Goal: Transaction & Acquisition: Purchase product/service

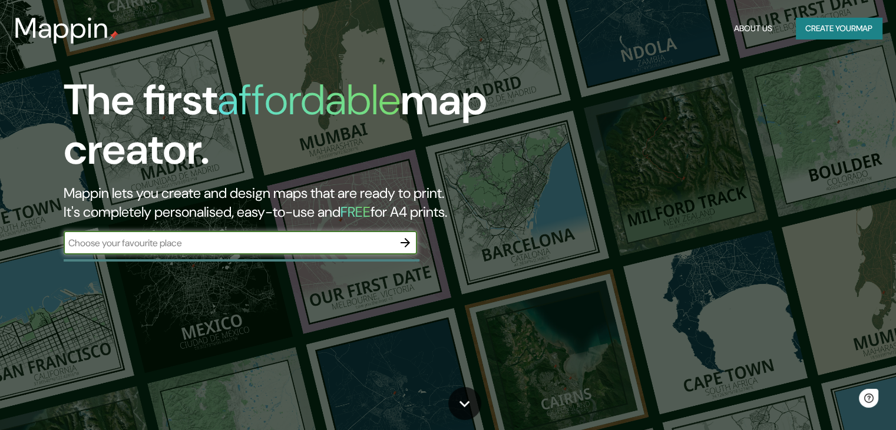
click at [202, 243] on input "text" at bounding box center [229, 243] width 330 height 14
click at [863, 32] on button "Create your map" at bounding box center [839, 29] width 86 height 22
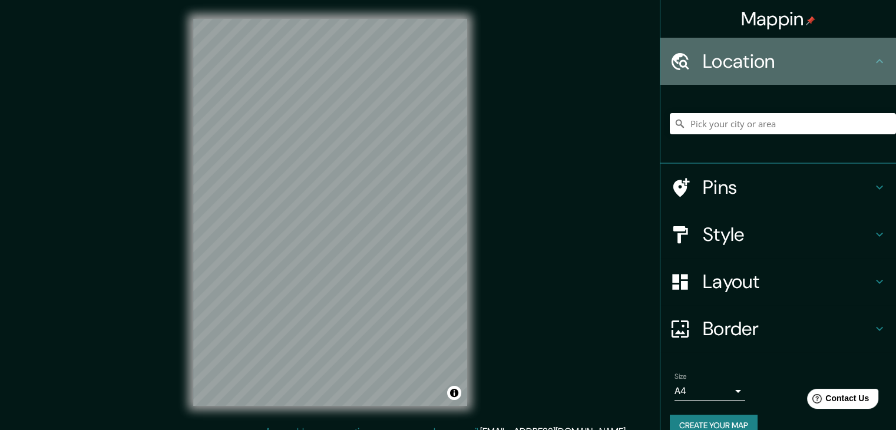
click at [740, 58] on h4 "Location" at bounding box center [788, 61] width 170 height 24
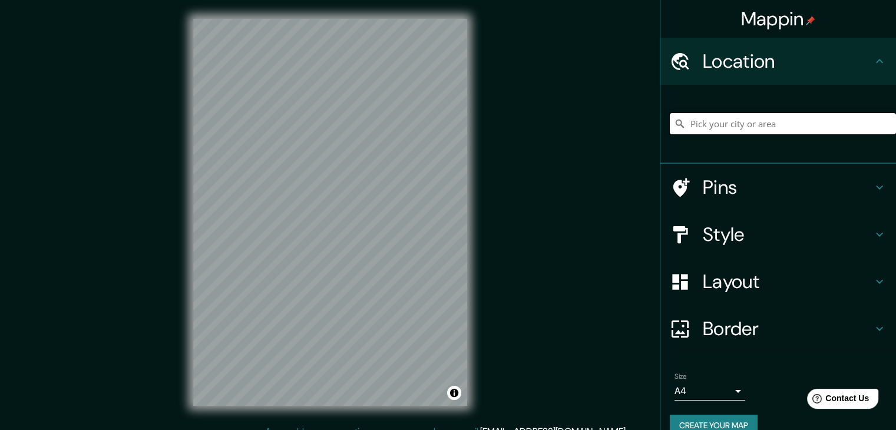
click at [735, 128] on input "Pick your city or area" at bounding box center [783, 123] width 226 height 21
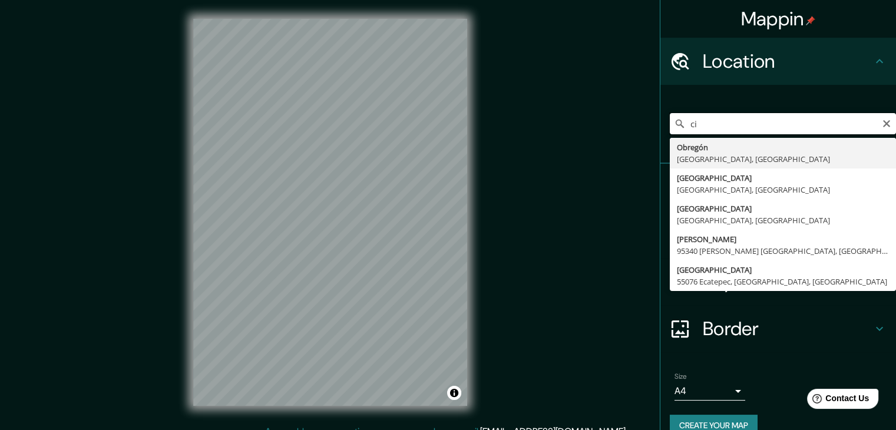
type input "c"
type input "b"
type input "[PERSON_NAME], [GEOGRAPHIC_DATA], [GEOGRAPHIC_DATA]"
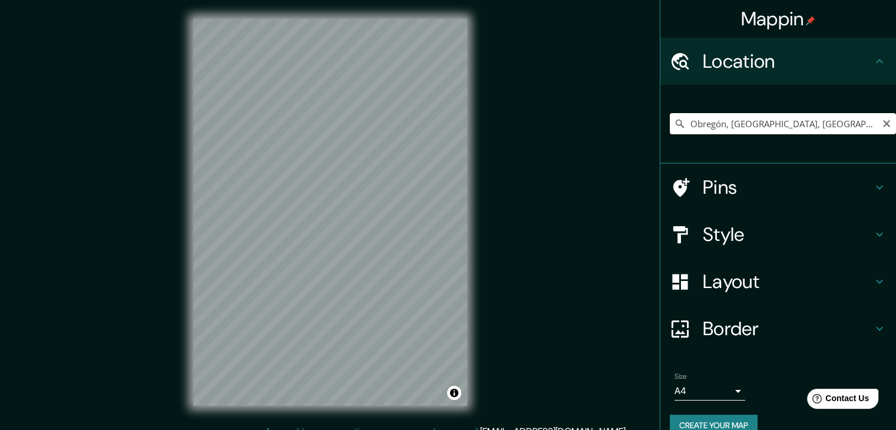
click at [816, 118] on input "[PERSON_NAME], [GEOGRAPHIC_DATA], [GEOGRAPHIC_DATA]" at bounding box center [783, 123] width 226 height 21
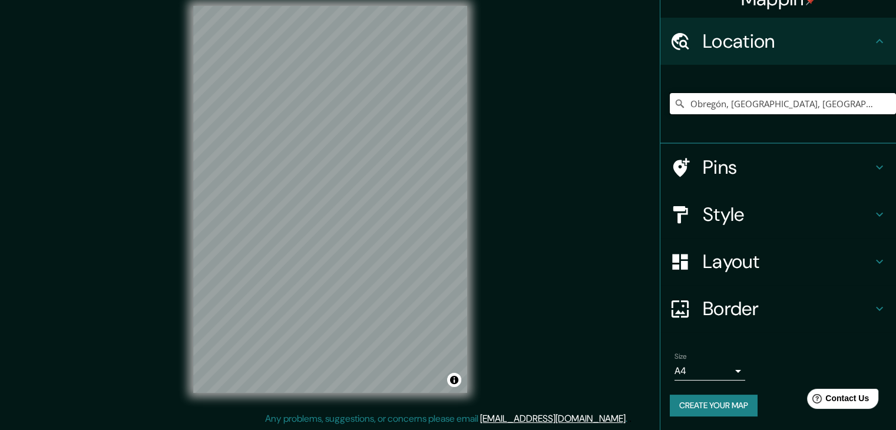
scroll to position [14, 0]
click at [754, 217] on h4 "Style" at bounding box center [788, 215] width 170 height 24
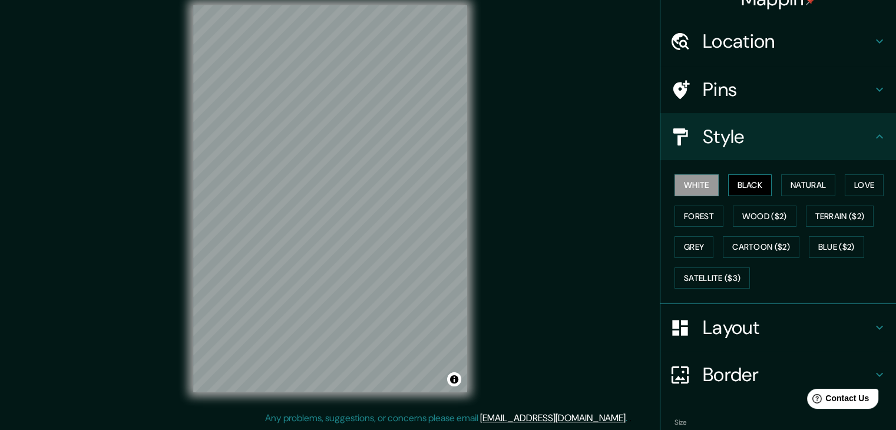
click at [742, 186] on button "Black" at bounding box center [750, 185] width 44 height 22
click at [797, 183] on button "Natural" at bounding box center [808, 185] width 54 height 22
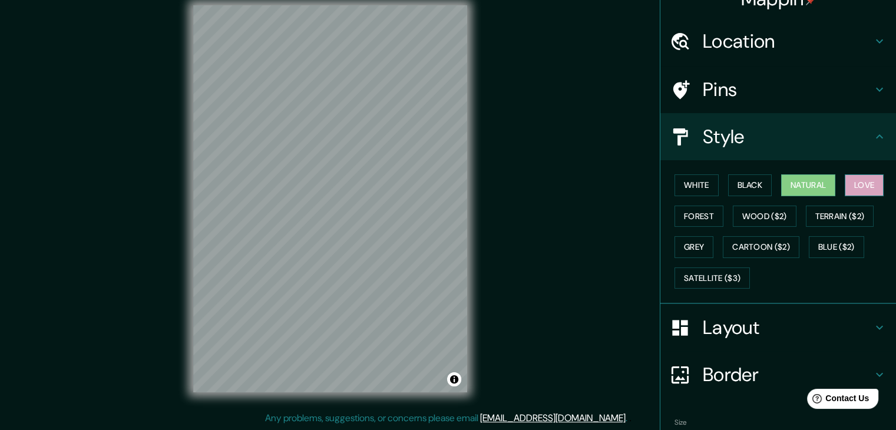
click at [862, 192] on button "Love" at bounding box center [864, 185] width 39 height 22
click at [705, 214] on button "Forest" at bounding box center [699, 217] width 49 height 22
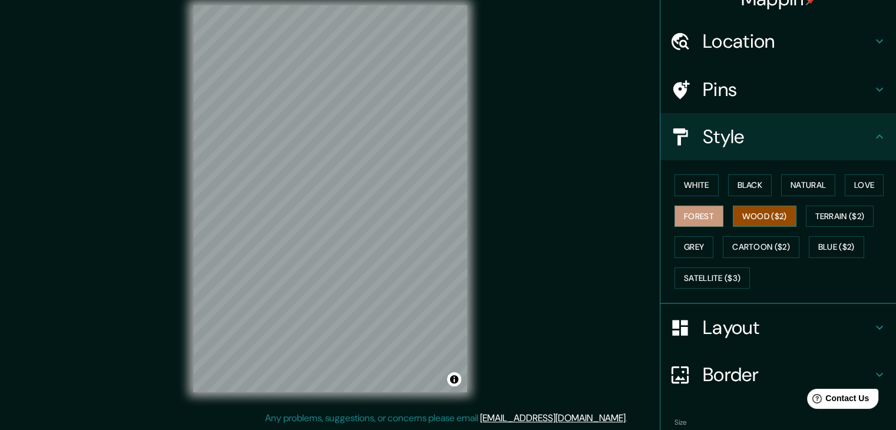
click at [757, 215] on button "Wood ($2)" at bounding box center [765, 217] width 64 height 22
click at [839, 220] on button "Terrain ($2)" at bounding box center [840, 217] width 68 height 22
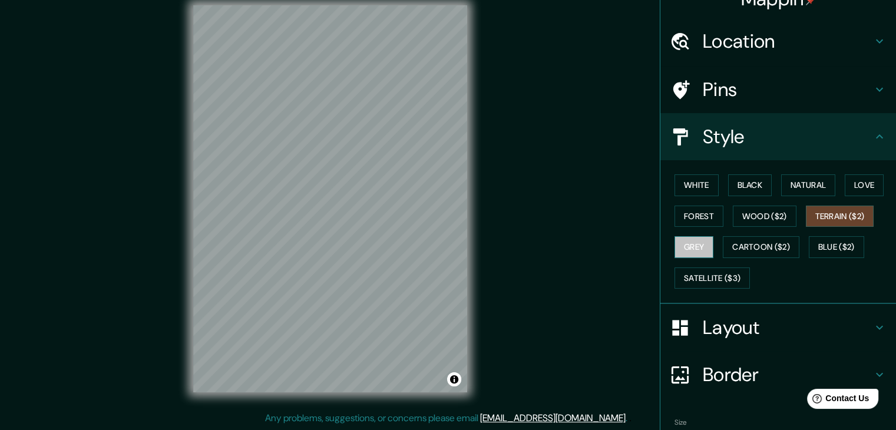
click at [676, 246] on button "Grey" at bounding box center [694, 247] width 39 height 22
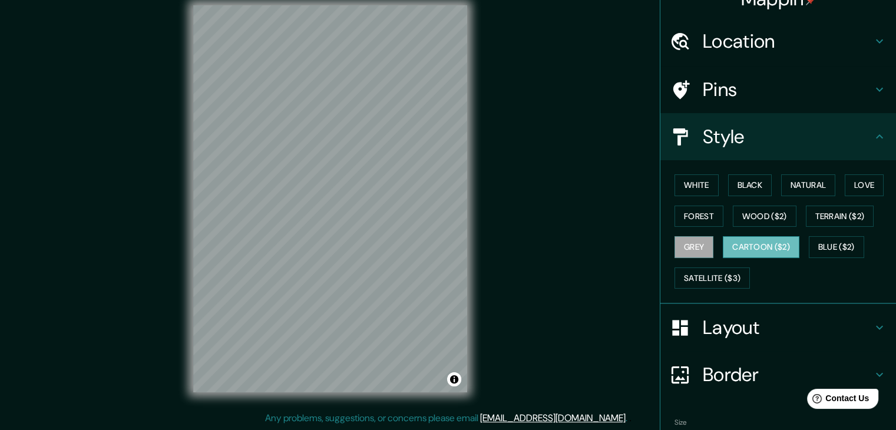
click at [755, 243] on button "Cartoon ($2)" at bounding box center [761, 247] width 77 height 22
click at [827, 244] on button "Blue ($2)" at bounding box center [836, 247] width 55 height 22
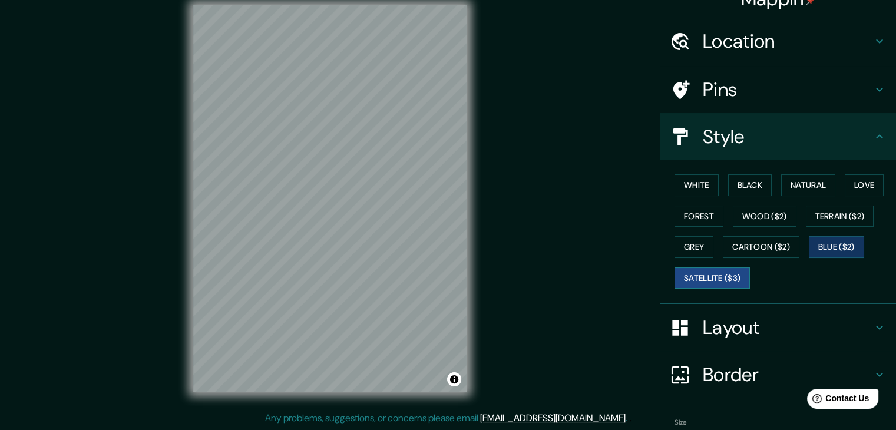
click at [705, 278] on button "Satellite ($3)" at bounding box center [712, 279] width 75 height 22
click at [836, 212] on button "Terrain ($2)" at bounding box center [840, 217] width 68 height 22
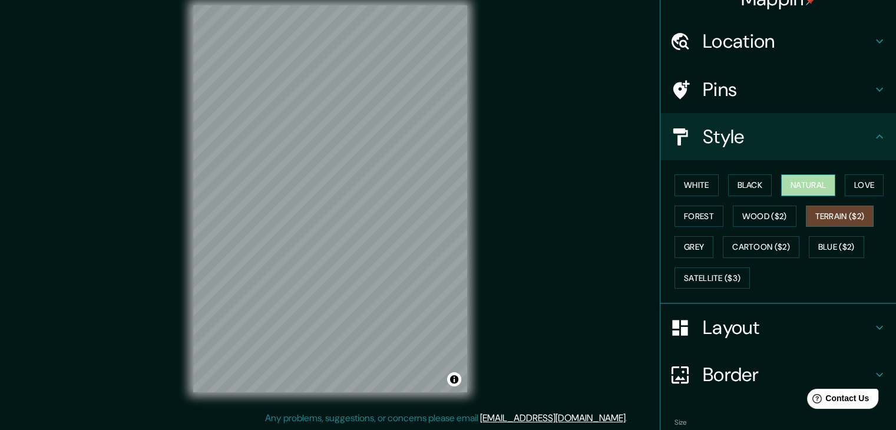
click at [792, 184] on button "Natural" at bounding box center [808, 185] width 54 height 22
click at [753, 185] on button "Black" at bounding box center [750, 185] width 44 height 22
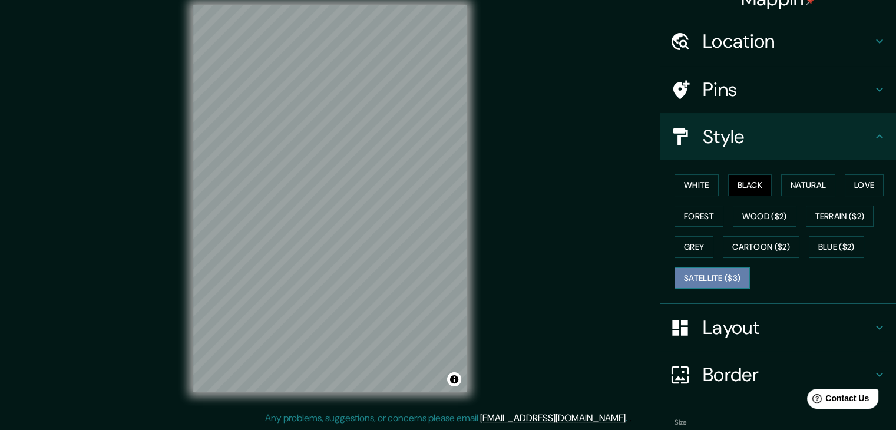
click at [717, 284] on button "Satellite ($3)" at bounding box center [712, 279] width 75 height 22
click at [695, 177] on button "White" at bounding box center [697, 185] width 44 height 22
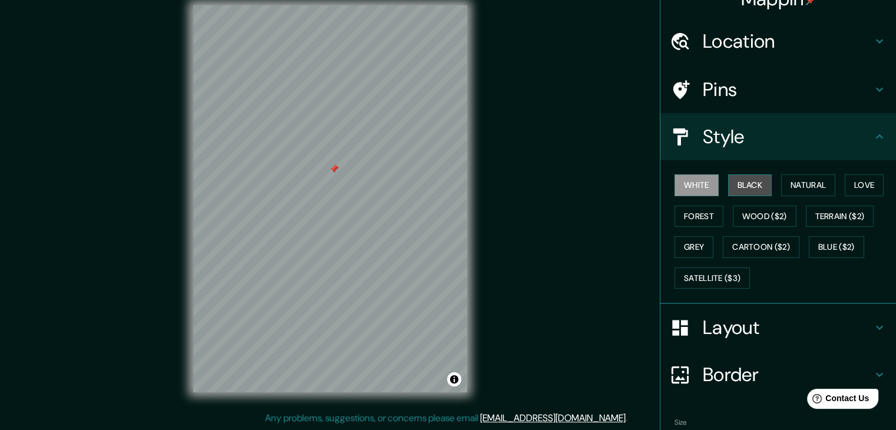
click at [739, 186] on button "Black" at bounding box center [750, 185] width 44 height 22
click at [781, 323] on h4 "Layout" at bounding box center [788, 328] width 170 height 24
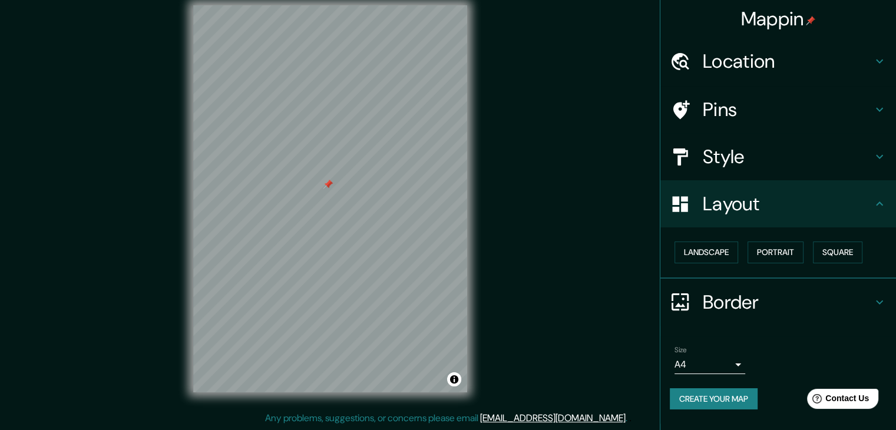
scroll to position [0, 0]
click at [716, 250] on button "Landscape" at bounding box center [707, 253] width 64 height 22
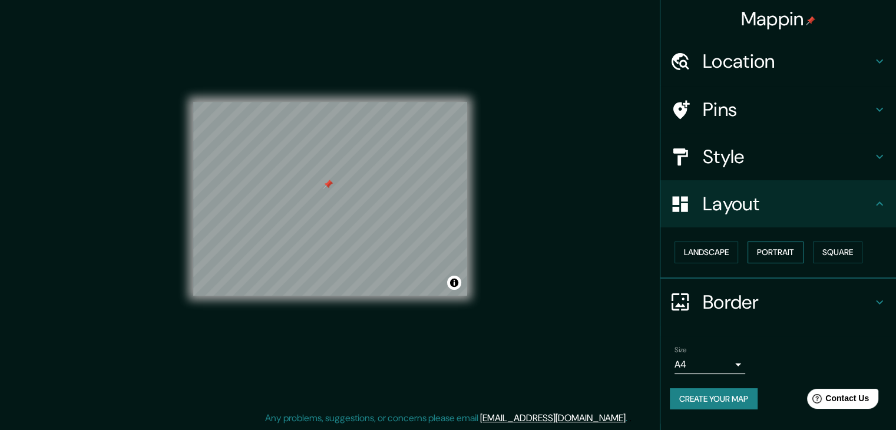
click at [781, 250] on button "Portrait" at bounding box center [776, 253] width 56 height 22
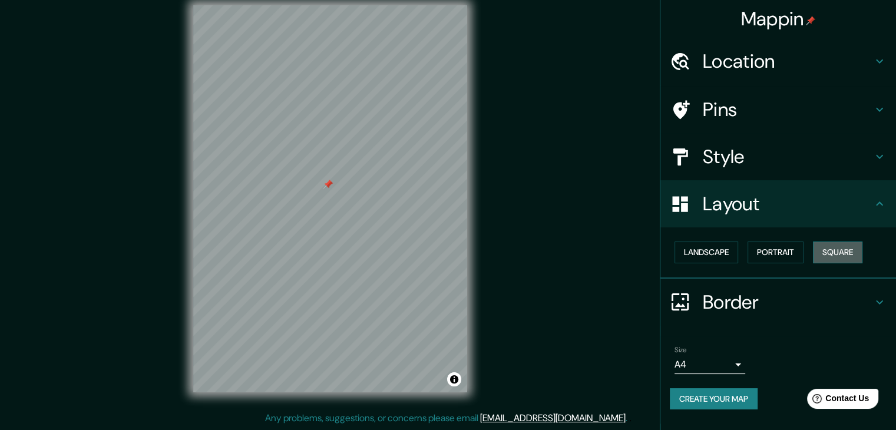
click at [841, 251] on button "Square" at bounding box center [837, 253] width 49 height 22
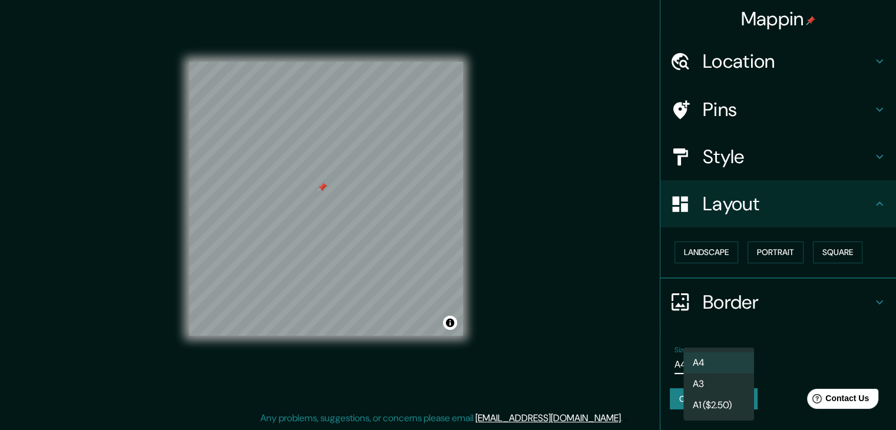
click at [726, 364] on body "Mappin Location Obregón, Sonora, México Pins Style Layout Landscape Portrait Sq…" at bounding box center [448, 201] width 896 height 430
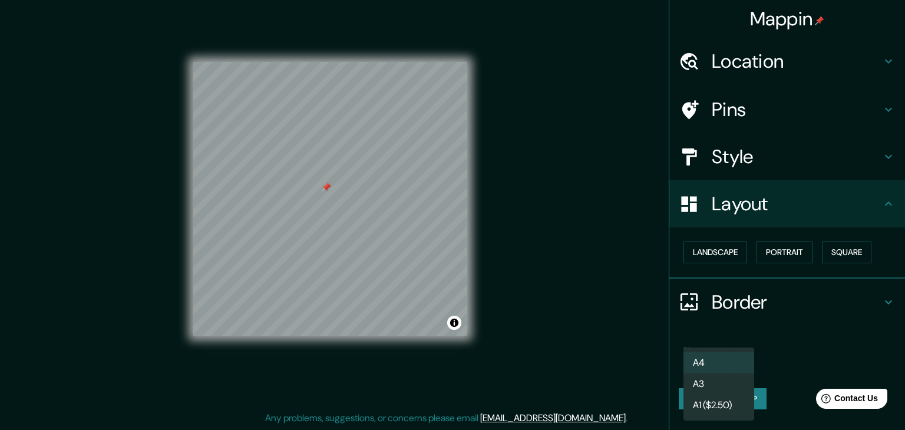
click at [721, 406] on li "A1 ($2.50)" at bounding box center [719, 405] width 71 height 21
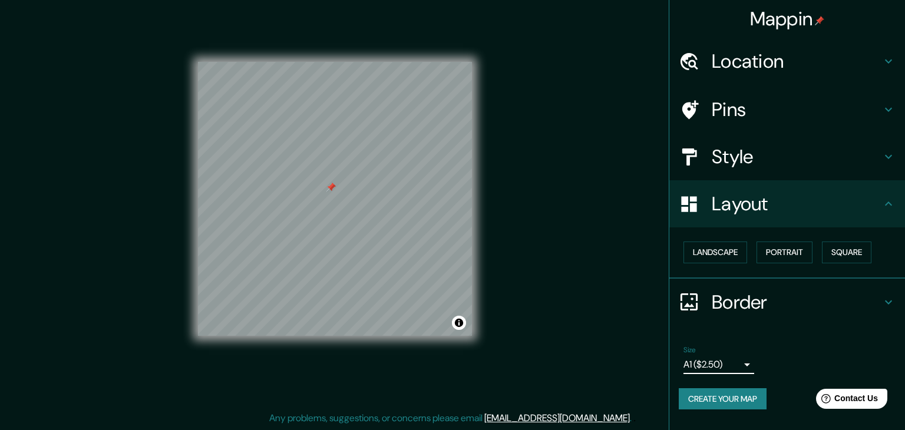
click at [712, 362] on body "Mappin Location Obregón, Sonora, México Pins Style Layout Landscape Portrait Sq…" at bounding box center [452, 201] width 905 height 430
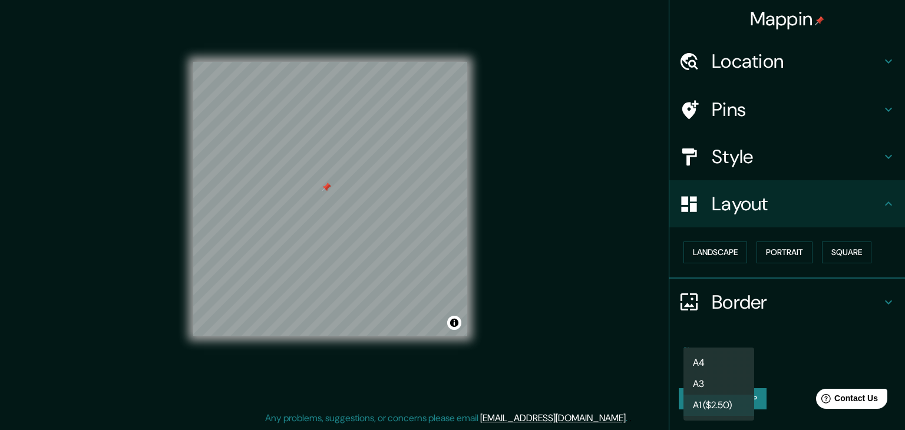
click at [730, 362] on li "A4" at bounding box center [719, 362] width 71 height 21
type input "single"
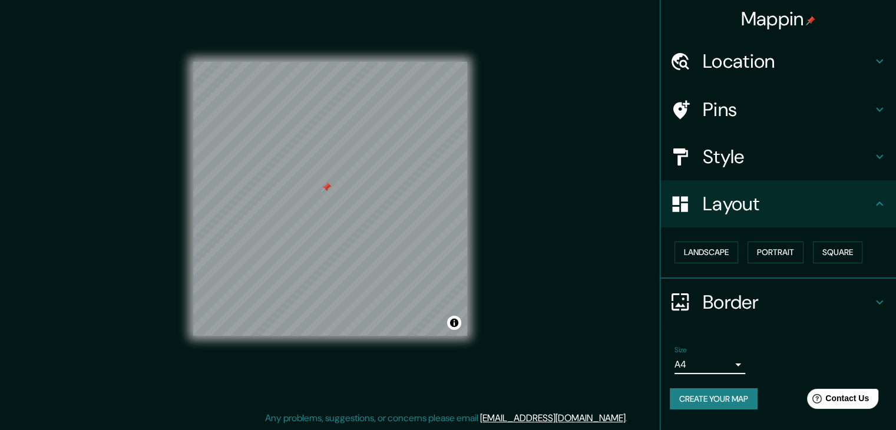
click at [758, 156] on h4 "Style" at bounding box center [788, 157] width 170 height 24
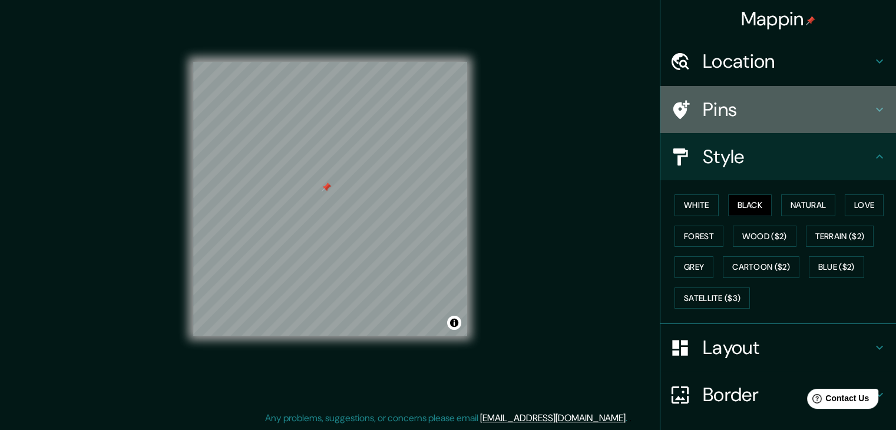
click at [748, 114] on h4 "Pins" at bounding box center [788, 110] width 170 height 24
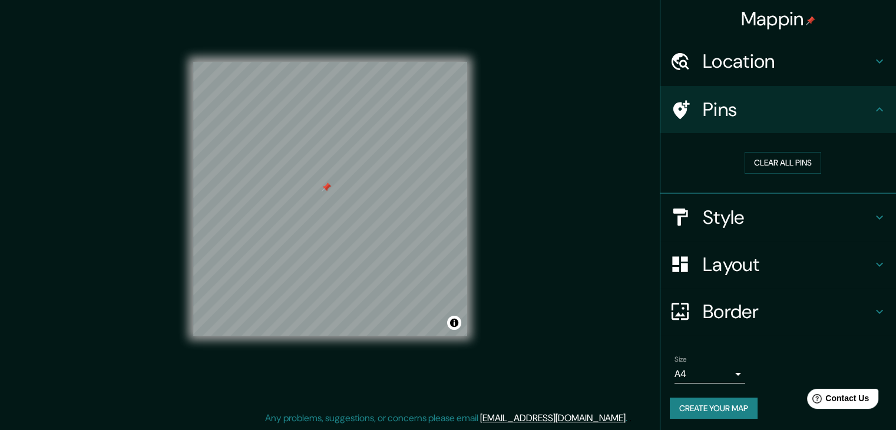
click at [758, 67] on h4 "Location" at bounding box center [788, 61] width 170 height 24
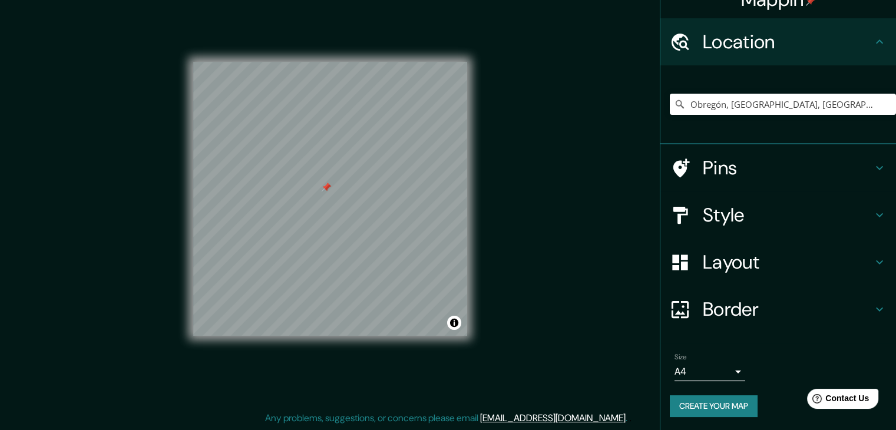
scroll to position [20, 0]
click at [733, 222] on h4 "Style" at bounding box center [788, 215] width 170 height 24
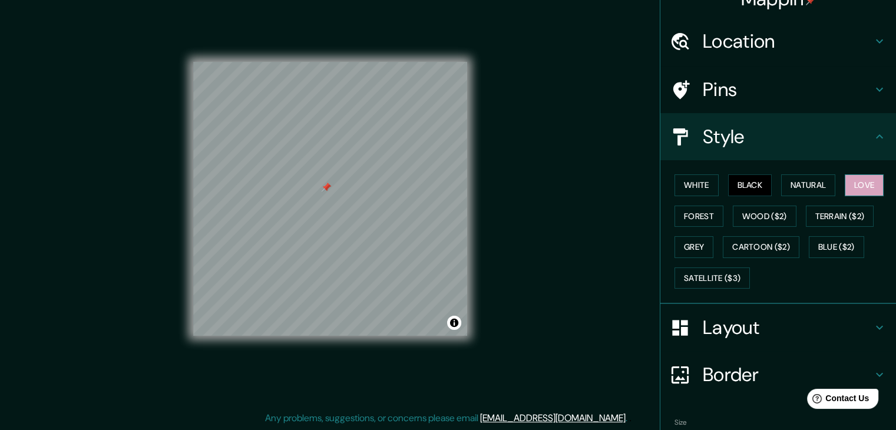
click at [866, 186] on button "Love" at bounding box center [864, 185] width 39 height 22
click at [801, 189] on button "Natural" at bounding box center [808, 185] width 54 height 22
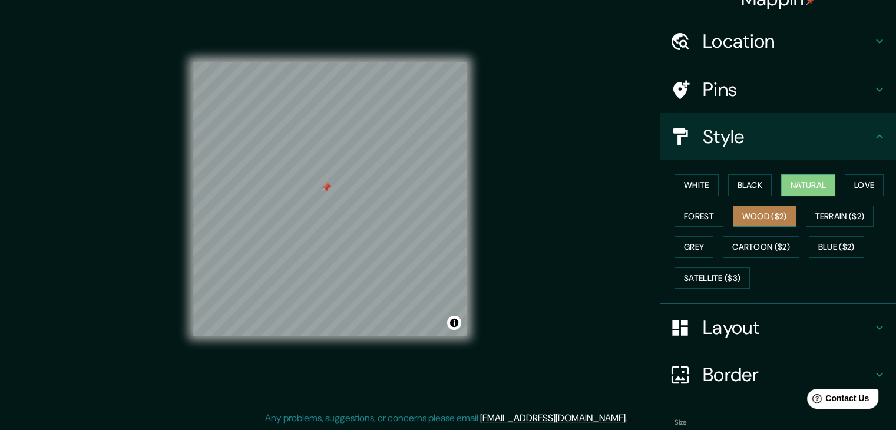
click at [769, 215] on button "Wood ($2)" at bounding box center [765, 217] width 64 height 22
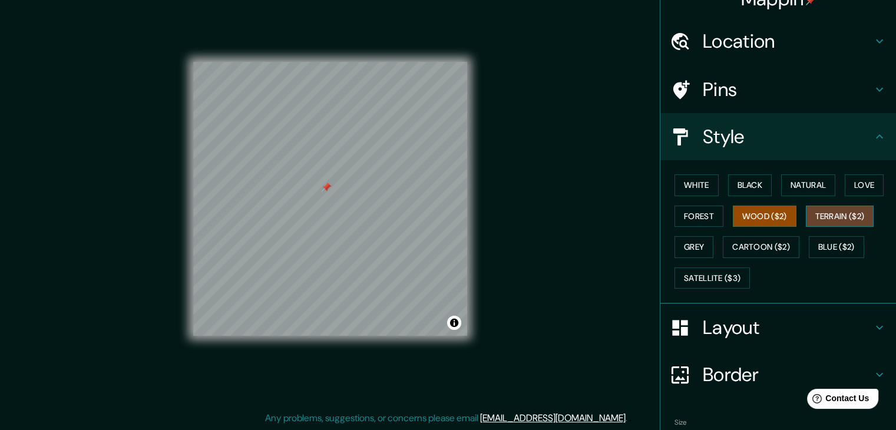
click at [827, 216] on button "Terrain ($2)" at bounding box center [840, 217] width 68 height 22
click at [691, 243] on button "Grey" at bounding box center [694, 247] width 39 height 22
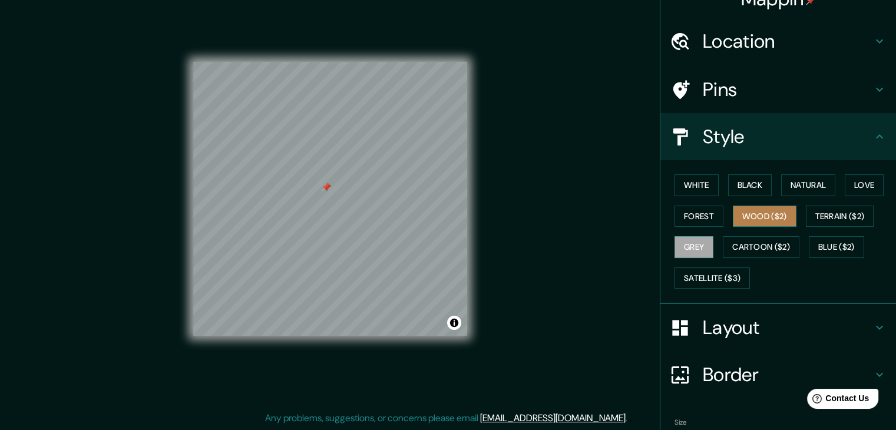
click at [775, 222] on button "Wood ($2)" at bounding box center [765, 217] width 64 height 22
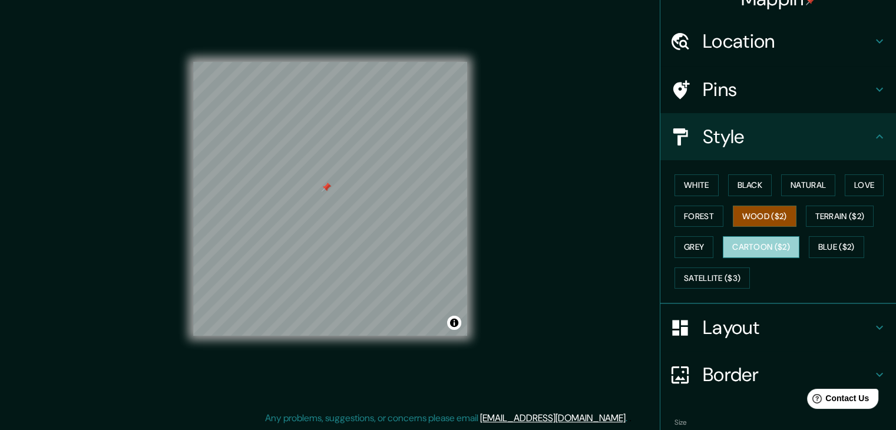
click at [754, 255] on button "Cartoon ($2)" at bounding box center [761, 247] width 77 height 22
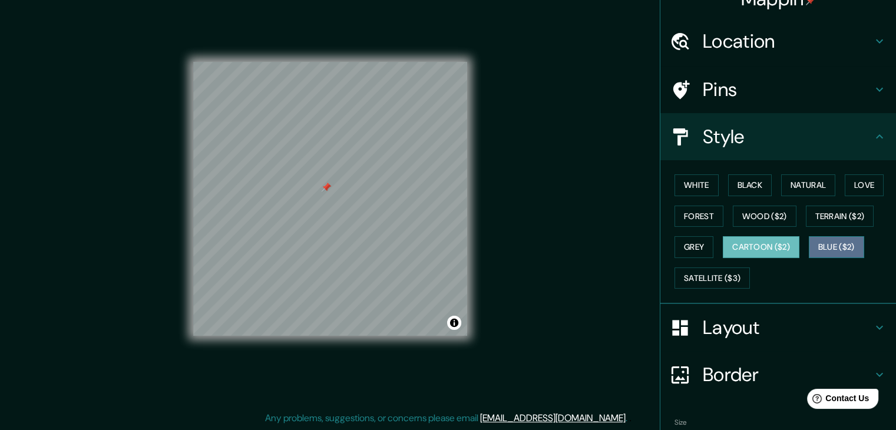
click at [816, 250] on button "Blue ($2)" at bounding box center [836, 247] width 55 height 22
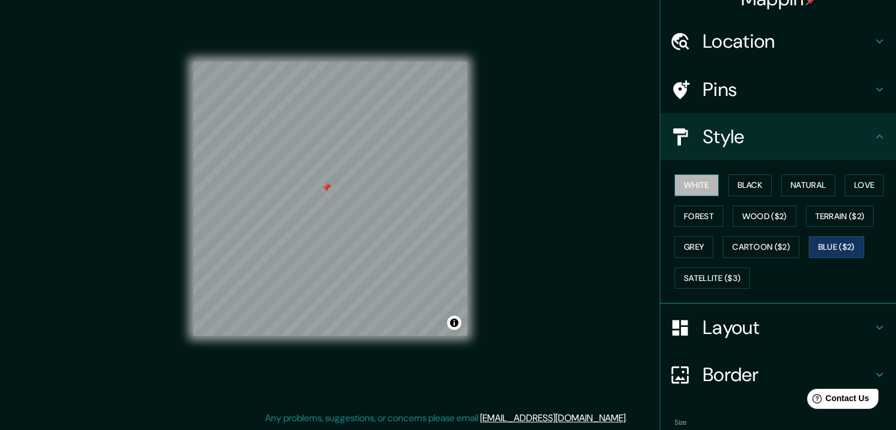
click at [692, 189] on button "White" at bounding box center [697, 185] width 44 height 22
click at [731, 184] on button "Black" at bounding box center [750, 185] width 44 height 22
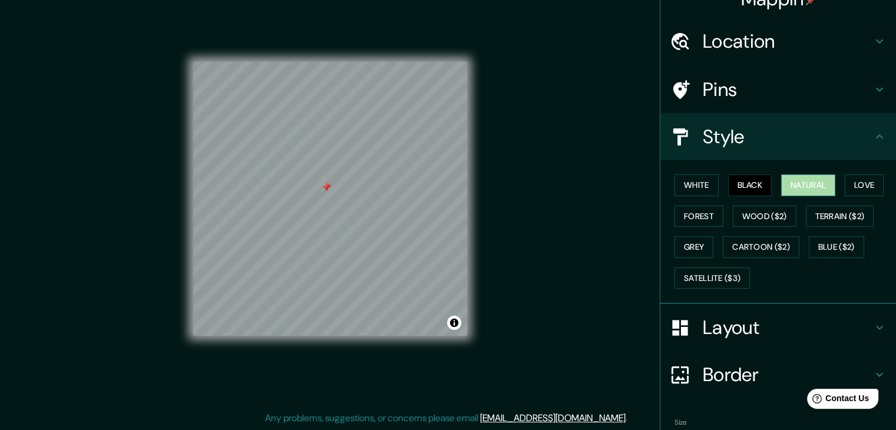
click at [788, 184] on button "Natural" at bounding box center [808, 185] width 54 height 22
click at [869, 189] on button "Love" at bounding box center [864, 185] width 39 height 22
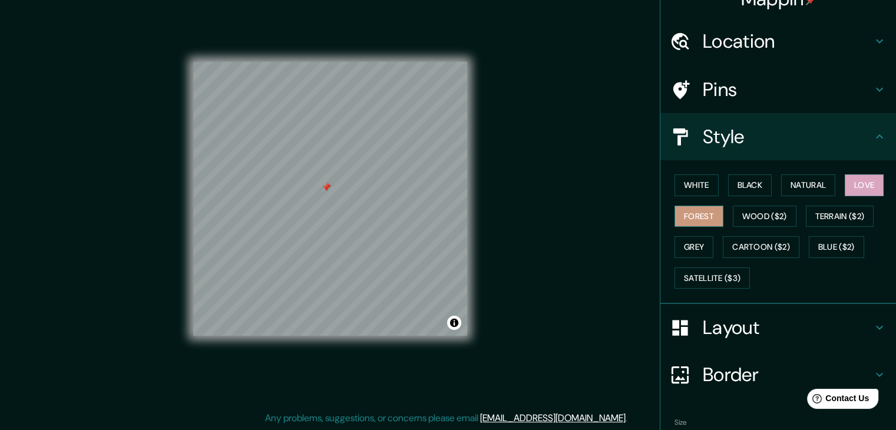
click at [695, 216] on button "Forest" at bounding box center [699, 217] width 49 height 22
click at [761, 214] on button "Wood ($2)" at bounding box center [765, 217] width 64 height 22
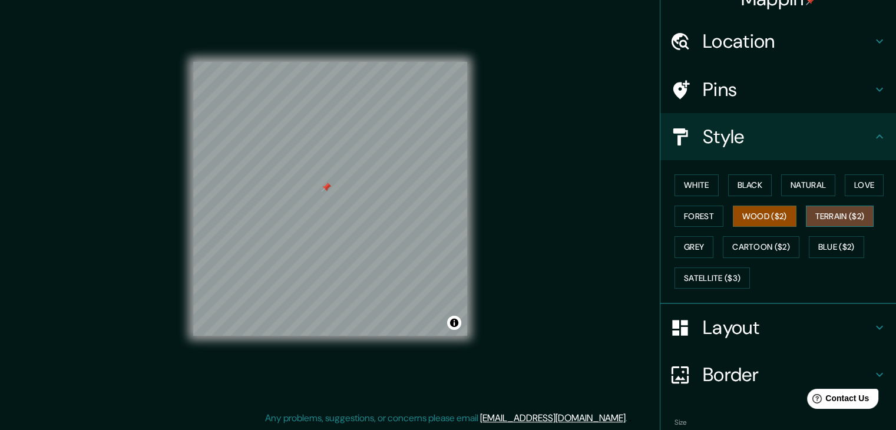
click at [825, 206] on button "Terrain ($2)" at bounding box center [840, 217] width 68 height 22
click at [684, 245] on button "Grey" at bounding box center [694, 247] width 39 height 22
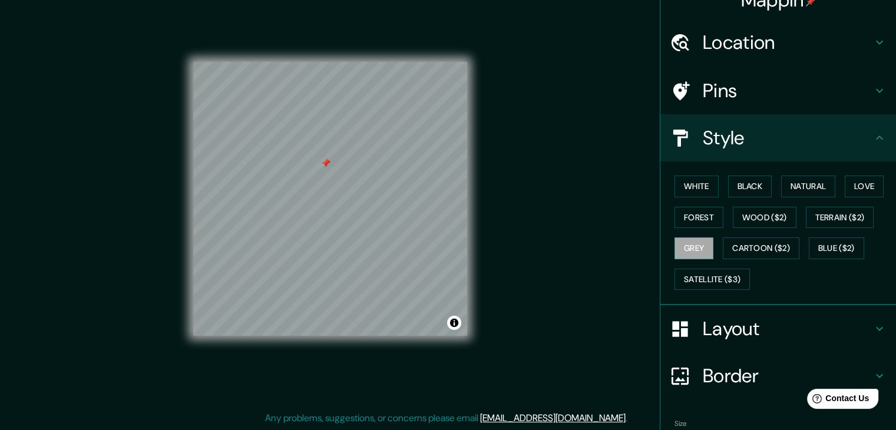
scroll to position [0, 0]
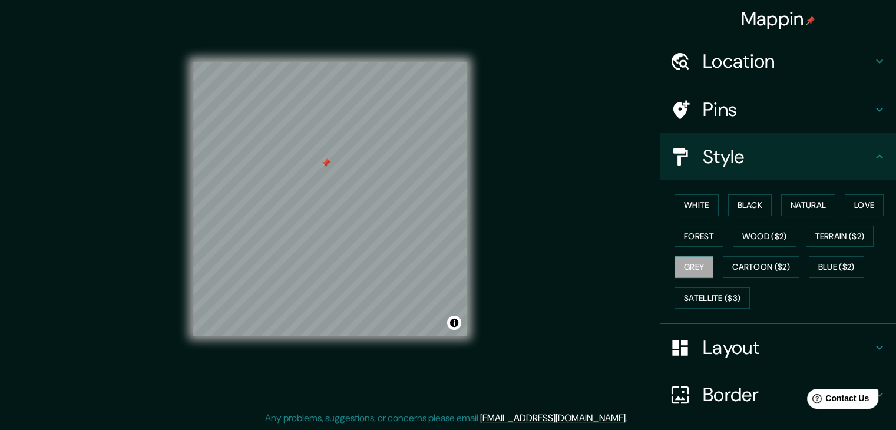
click at [767, 62] on h4 "Location" at bounding box center [788, 61] width 170 height 24
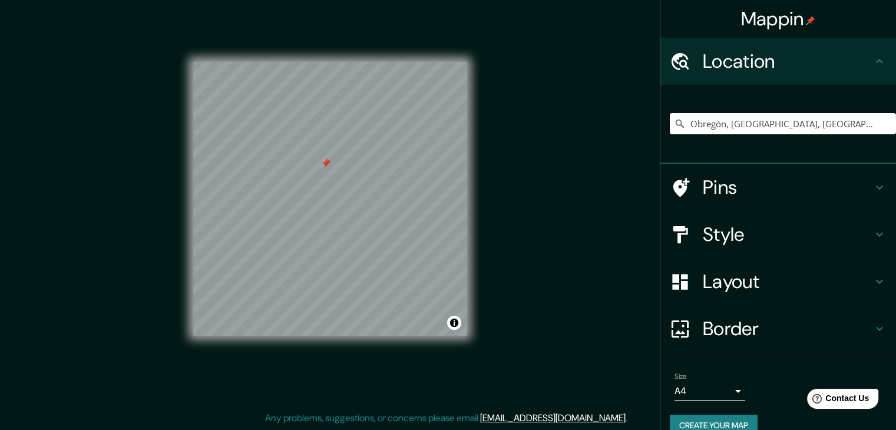
click at [744, 194] on h4 "Pins" at bounding box center [788, 188] width 170 height 24
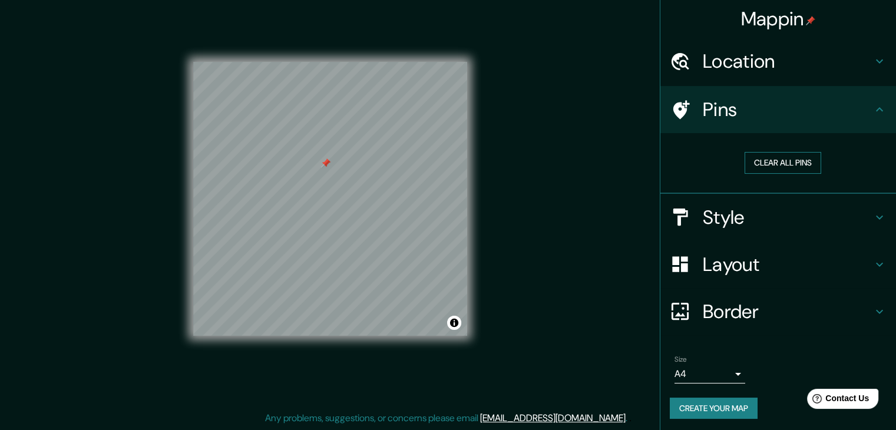
click at [778, 163] on button "Clear all pins" at bounding box center [783, 163] width 77 height 22
click at [740, 410] on button "Create your map" at bounding box center [714, 409] width 88 height 22
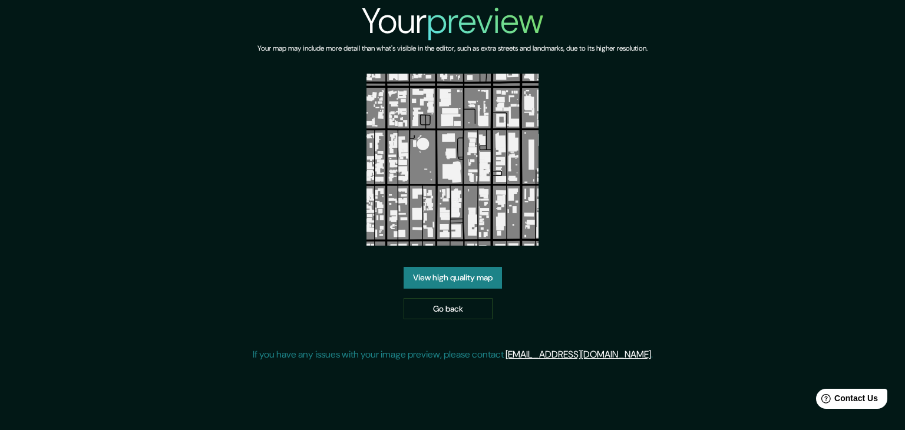
click at [482, 283] on link "View high quality map" at bounding box center [453, 278] width 98 height 22
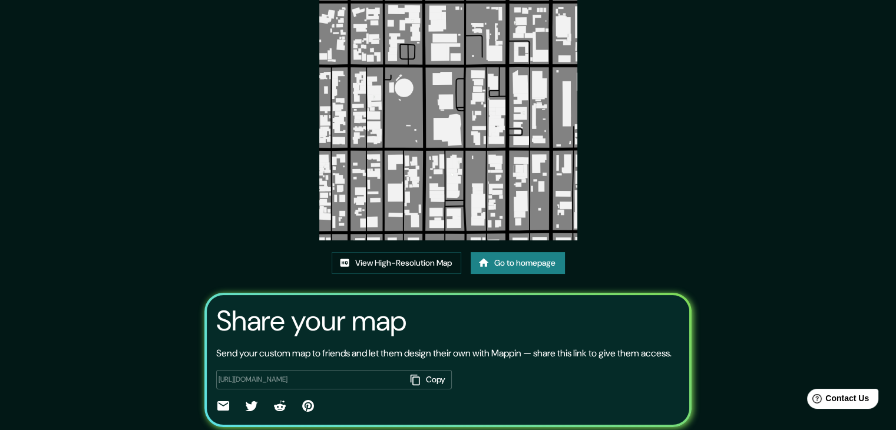
scroll to position [123, 0]
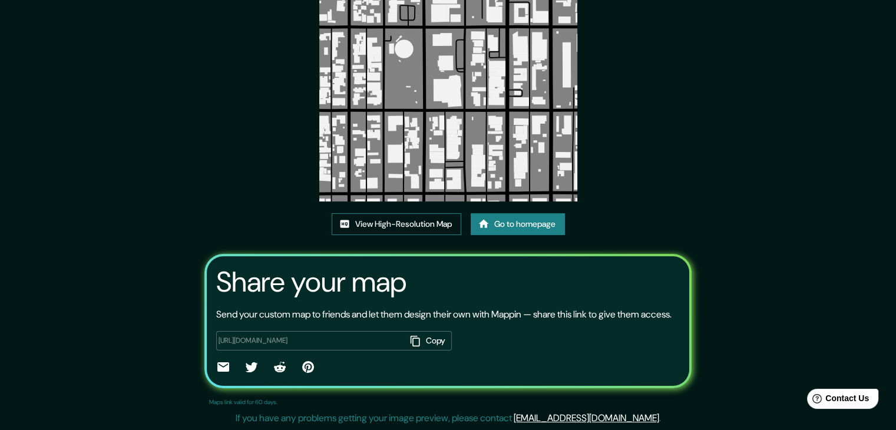
click at [410, 213] on link "View High-Resolution Map" at bounding box center [397, 224] width 130 height 22
click at [533, 216] on link "Go to homepage" at bounding box center [518, 224] width 94 height 22
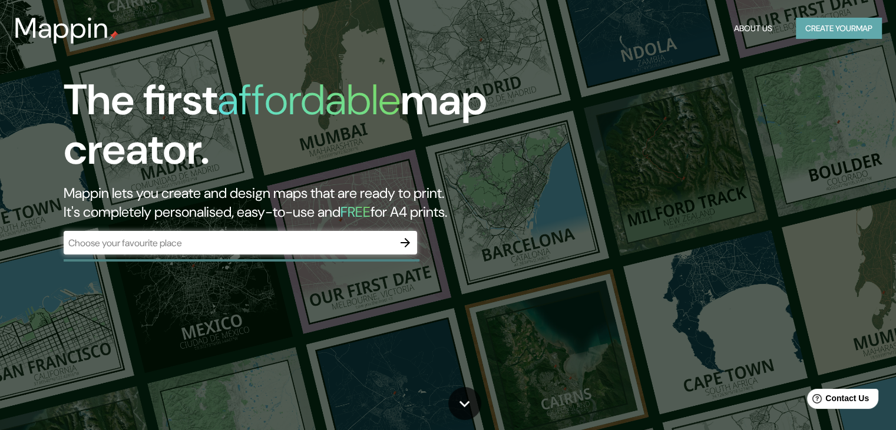
click at [843, 20] on button "Create your map" at bounding box center [839, 29] width 86 height 22
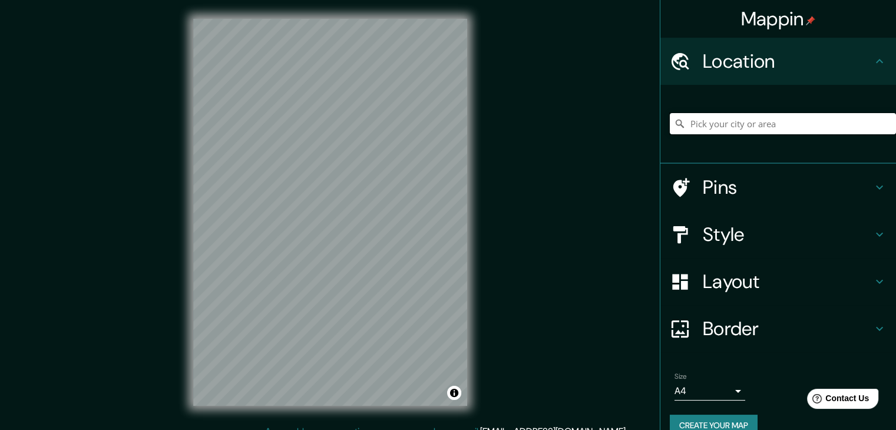
click at [745, 120] on input "Pick your city or area" at bounding box center [783, 123] width 226 height 21
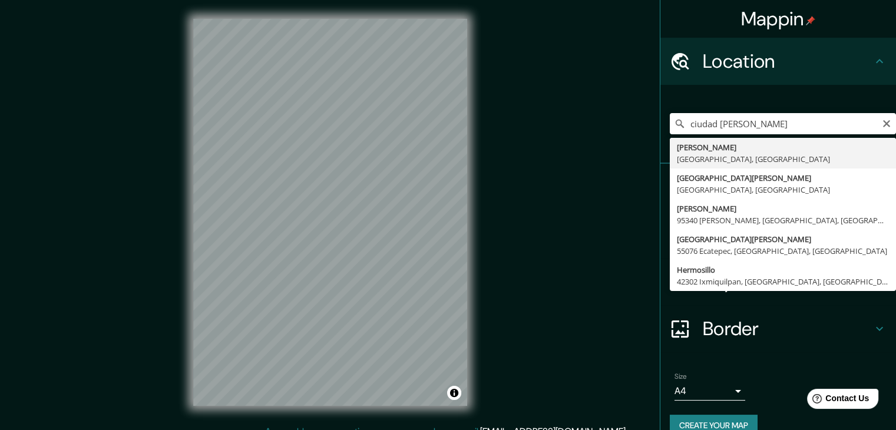
type input "[PERSON_NAME], [GEOGRAPHIC_DATA], [GEOGRAPHIC_DATA]"
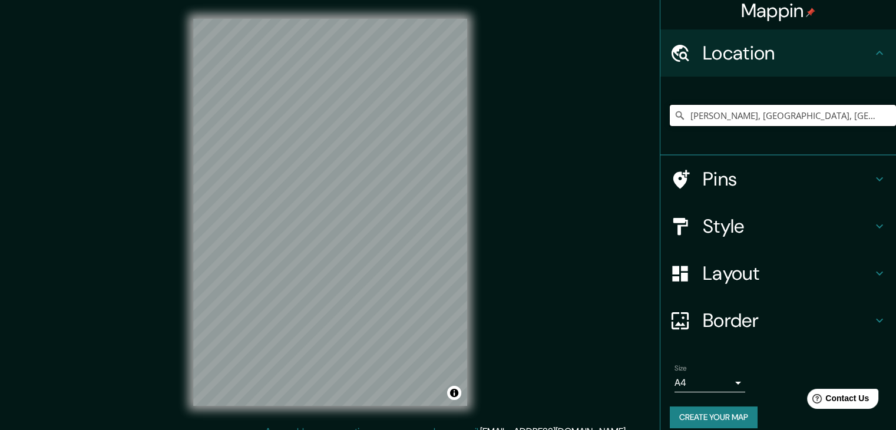
scroll to position [20, 0]
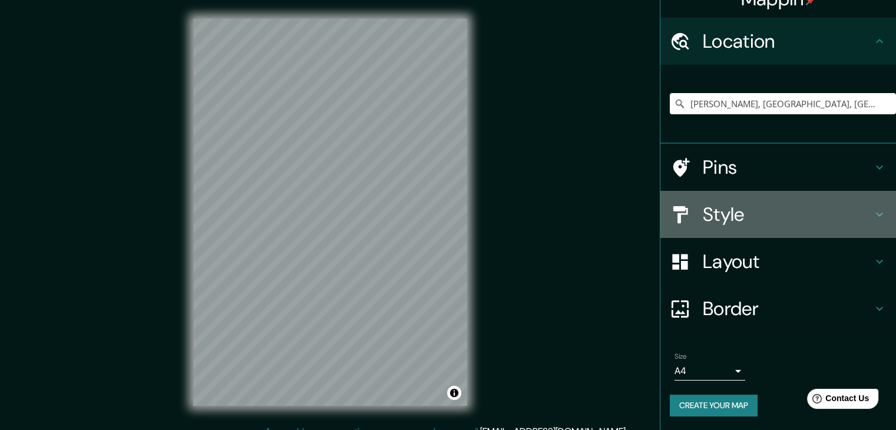
click at [742, 216] on h4 "Style" at bounding box center [788, 215] width 170 height 24
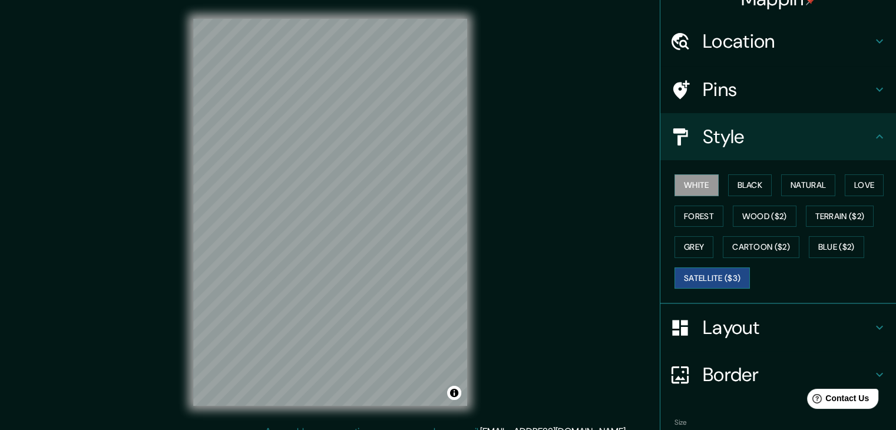
click at [711, 278] on button "Satellite ($3)" at bounding box center [712, 279] width 75 height 22
click at [763, 208] on button "Wood ($2)" at bounding box center [765, 217] width 64 height 22
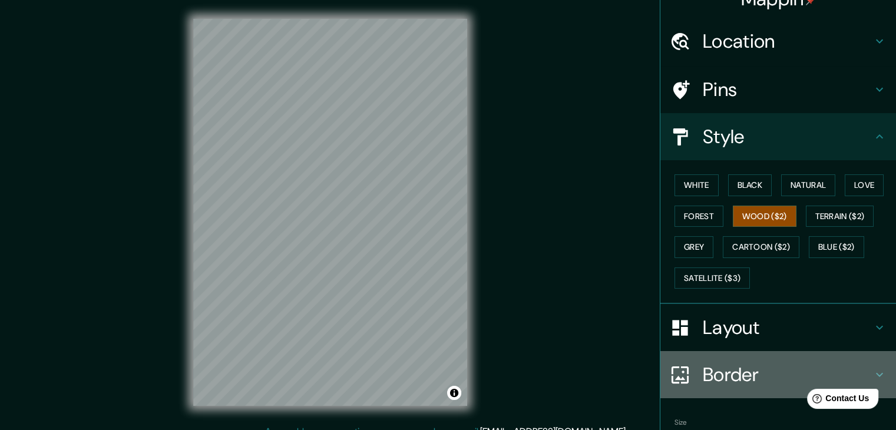
click at [712, 374] on h4 "Border" at bounding box center [788, 375] width 170 height 24
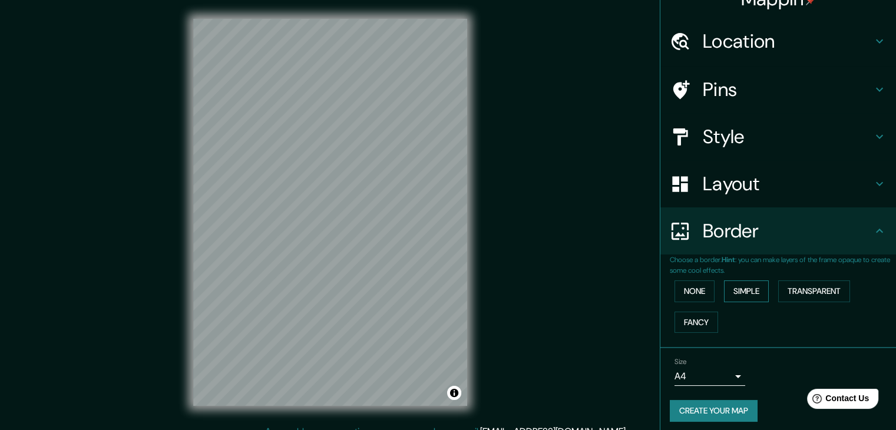
click at [742, 293] on button "Simple" at bounding box center [746, 291] width 45 height 22
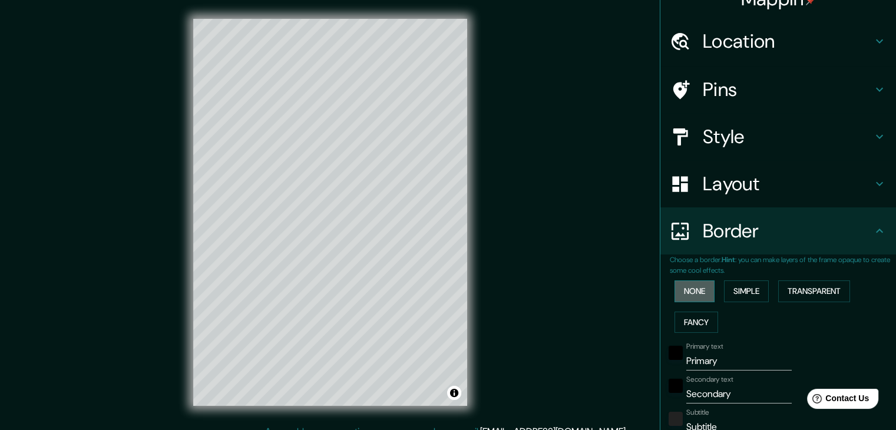
click at [695, 288] on button "None" at bounding box center [695, 291] width 40 height 22
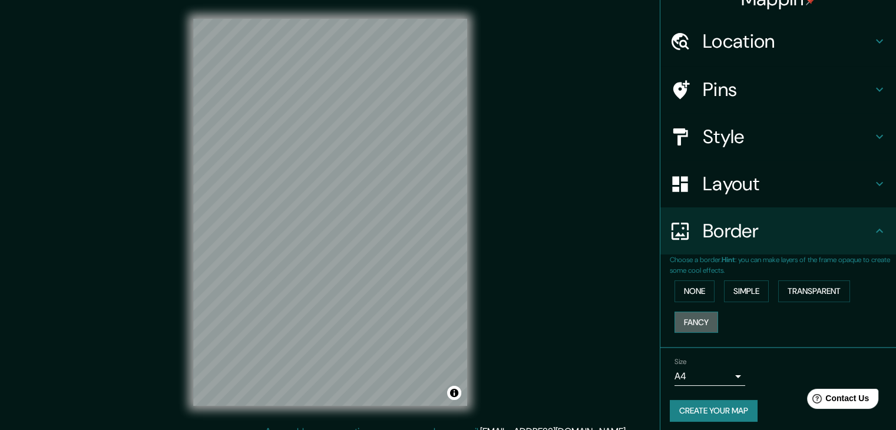
click at [692, 321] on button "Fancy" at bounding box center [697, 323] width 44 height 22
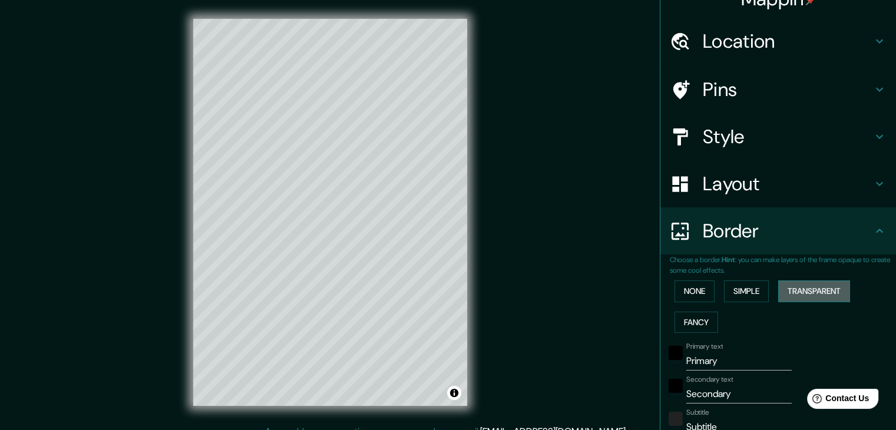
click at [828, 287] on button "Transparent" at bounding box center [814, 291] width 72 height 22
click at [747, 293] on button "Simple" at bounding box center [746, 291] width 45 height 22
click at [695, 298] on button "None" at bounding box center [695, 291] width 40 height 22
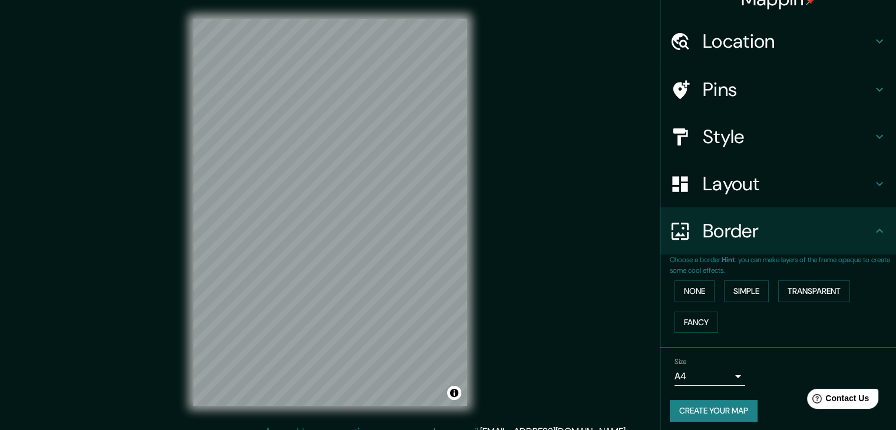
scroll to position [25, 0]
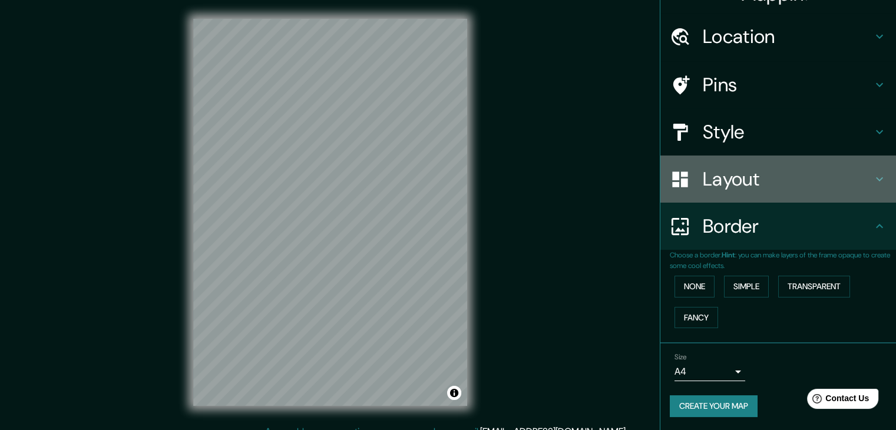
click at [752, 178] on h4 "Layout" at bounding box center [788, 179] width 170 height 24
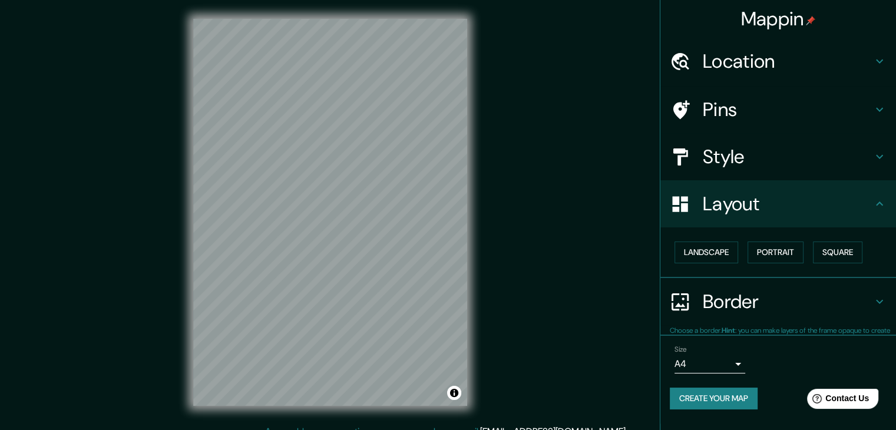
scroll to position [0, 0]
click at [833, 251] on button "Square" at bounding box center [837, 253] width 49 height 22
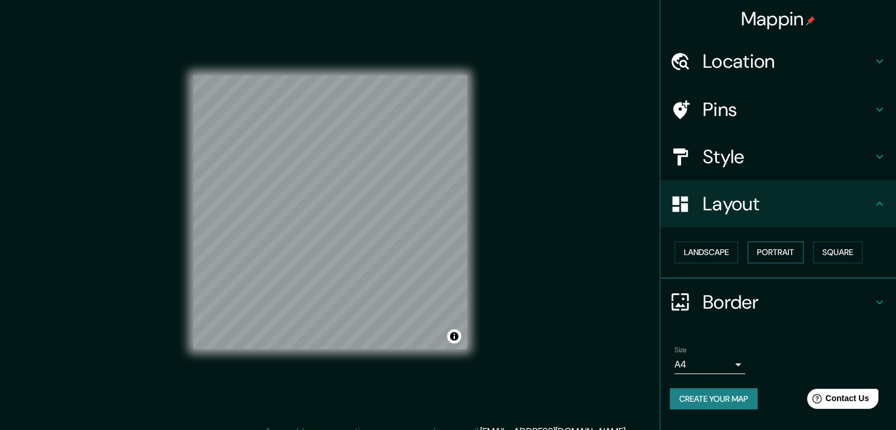
click at [781, 254] on button "Portrait" at bounding box center [776, 253] width 56 height 22
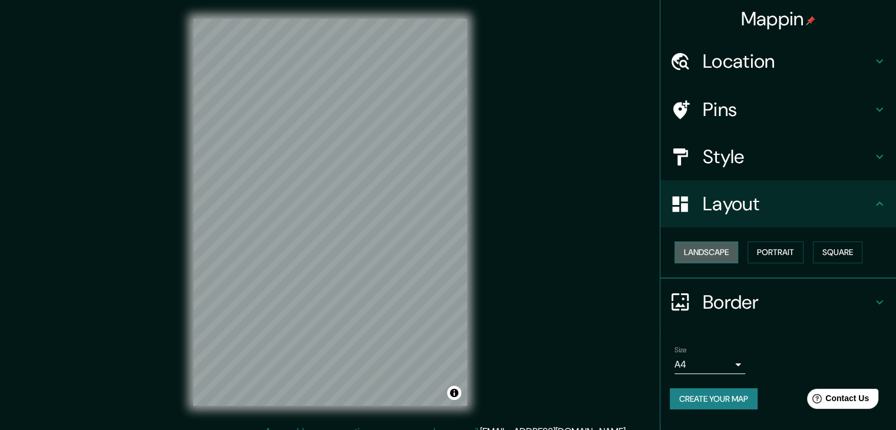
click at [721, 255] on button "Landscape" at bounding box center [707, 253] width 64 height 22
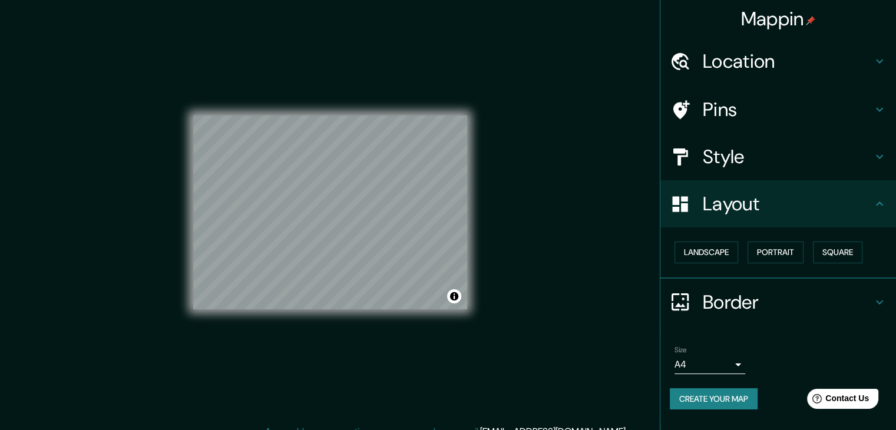
click at [763, 151] on h4 "Style" at bounding box center [788, 157] width 170 height 24
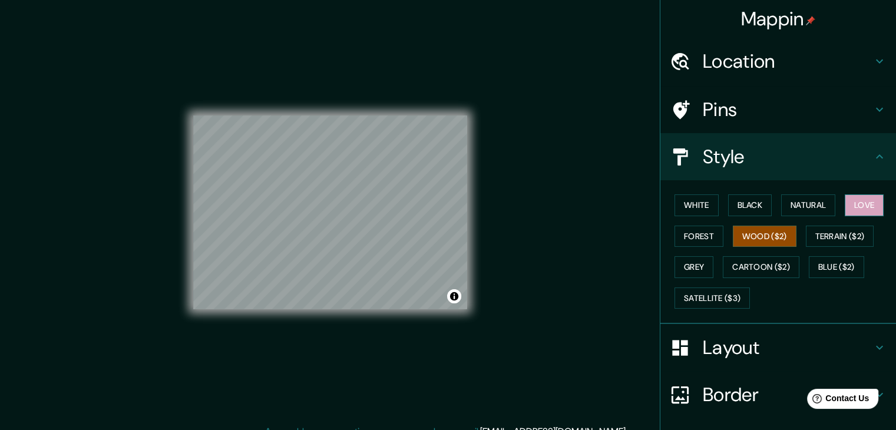
click at [863, 205] on button "Love" at bounding box center [864, 205] width 39 height 22
click at [836, 239] on button "Terrain ($2)" at bounding box center [840, 237] width 68 height 22
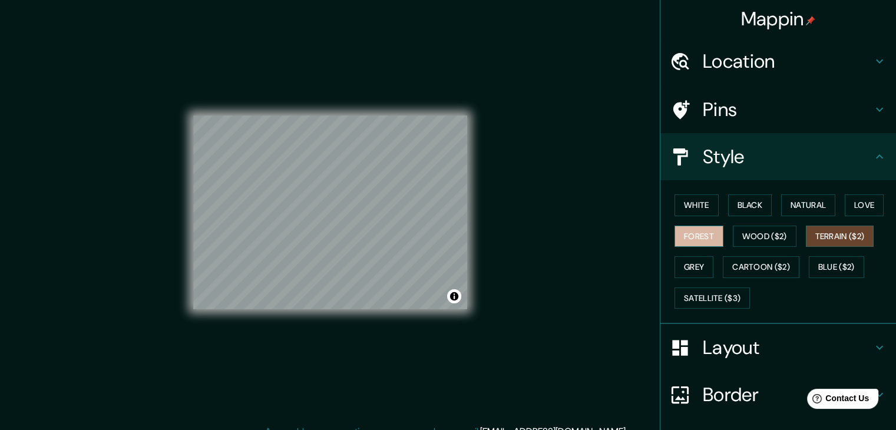
click at [693, 234] on button "Forest" at bounding box center [699, 237] width 49 height 22
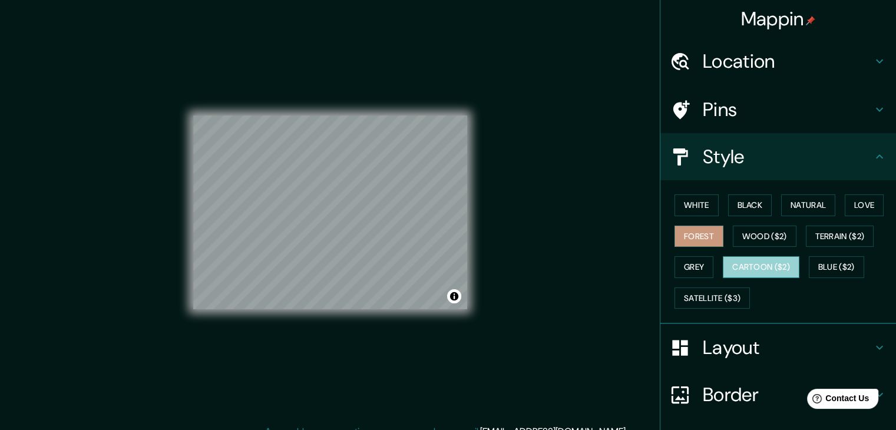
click at [758, 269] on button "Cartoon ($2)" at bounding box center [761, 267] width 77 height 22
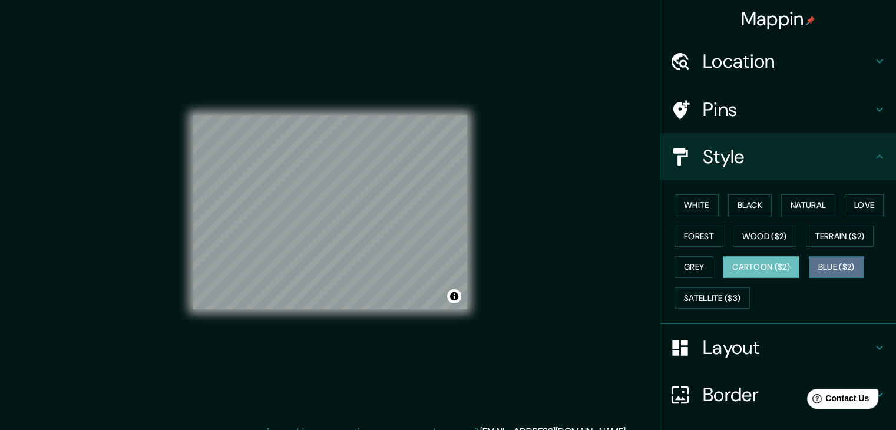
click at [839, 272] on button "Blue ($2)" at bounding box center [836, 267] width 55 height 22
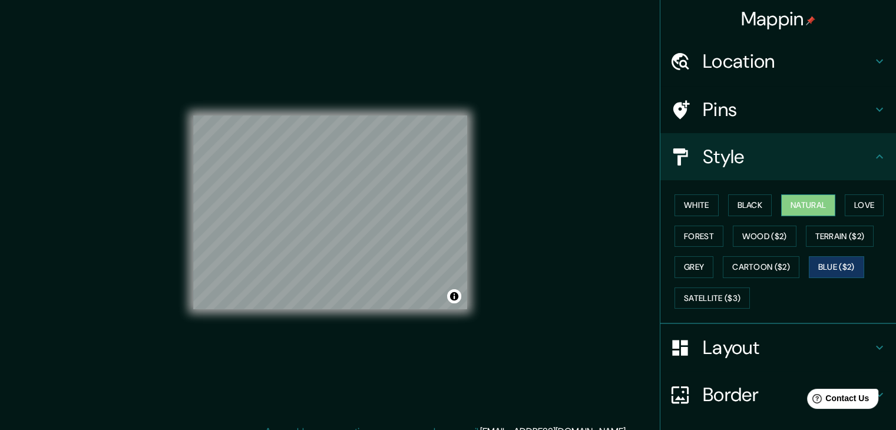
click at [810, 203] on button "Natural" at bounding box center [808, 205] width 54 height 22
click at [742, 199] on button "Black" at bounding box center [750, 205] width 44 height 22
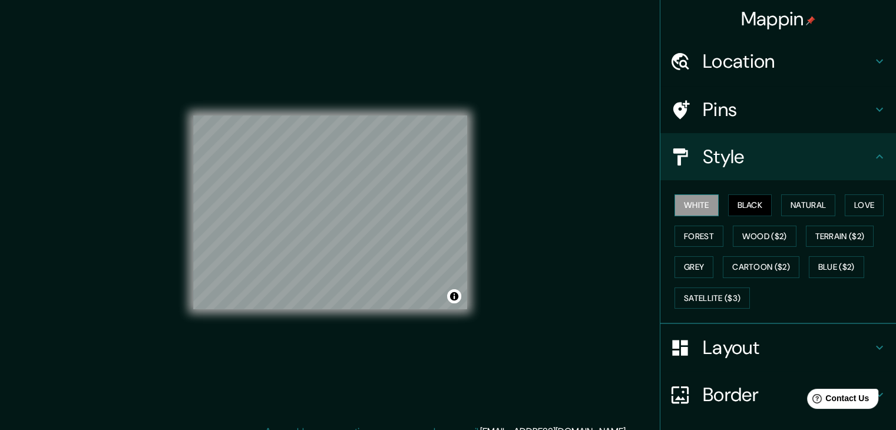
click at [695, 208] on button "White" at bounding box center [697, 205] width 44 height 22
click at [695, 272] on button "Grey" at bounding box center [694, 267] width 39 height 22
click at [675, 235] on button "Forest" at bounding box center [699, 237] width 49 height 22
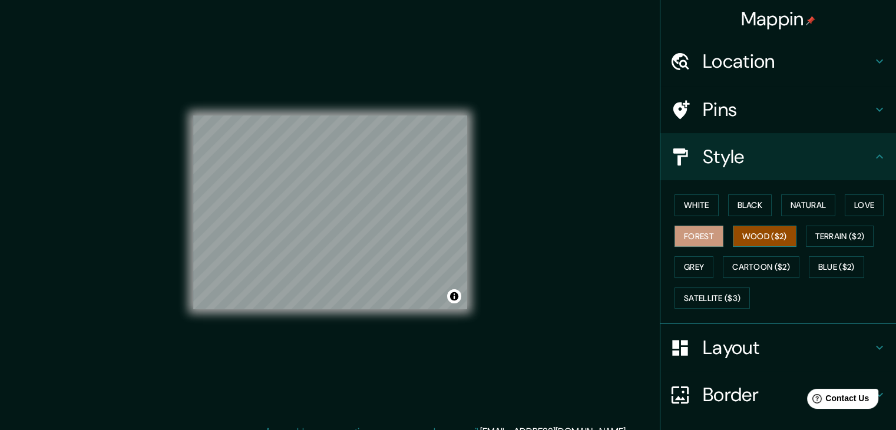
click at [763, 238] on button "Wood ($2)" at bounding box center [765, 237] width 64 height 22
click at [842, 235] on button "Terrain ($2)" at bounding box center [840, 237] width 68 height 22
